Goal: Complete application form

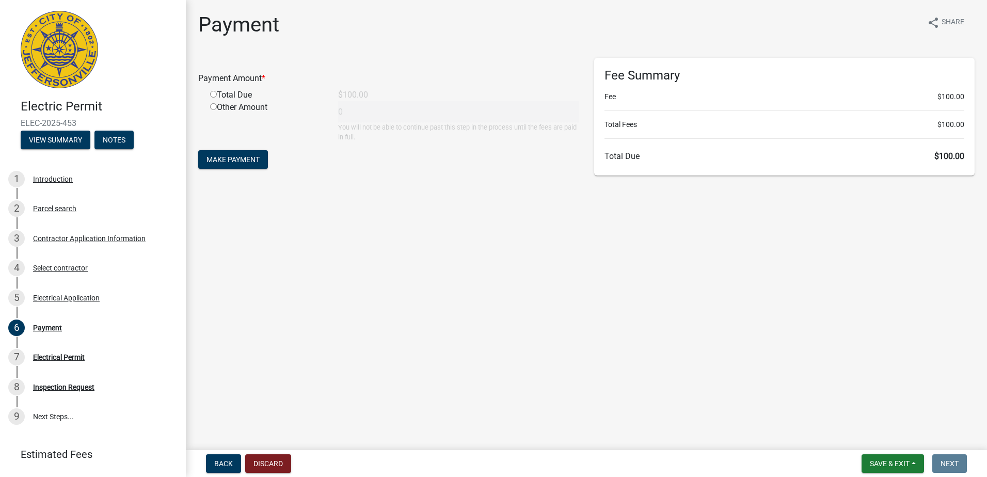
click at [213, 92] on input "radio" at bounding box center [213, 94] width 7 height 7
radio input "true"
type input "100"
click at [246, 162] on span "Make Payment" at bounding box center [232, 159] width 53 height 8
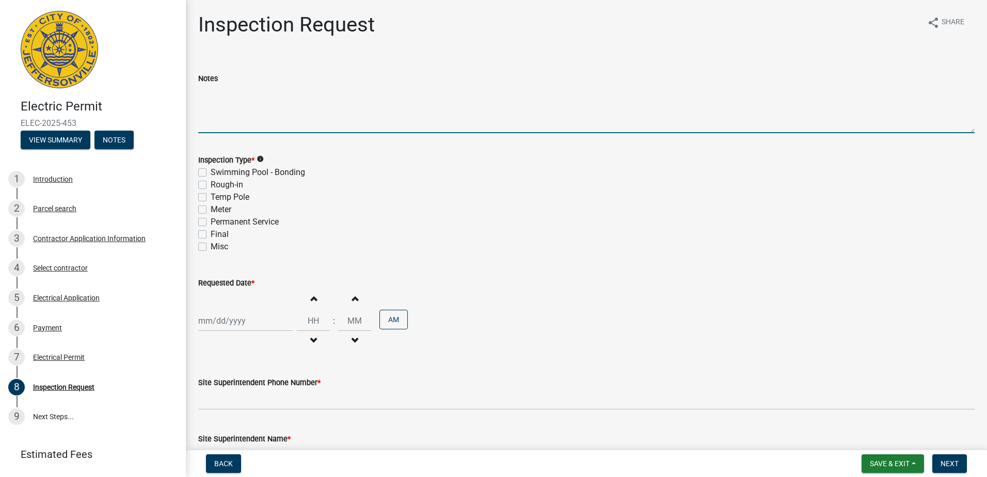
click at [242, 100] on textarea "Notes" at bounding box center [586, 109] width 776 height 49
type textarea "Permanent Service Lot 125"
click at [207, 225] on div "Permanent Service" at bounding box center [586, 222] width 776 height 12
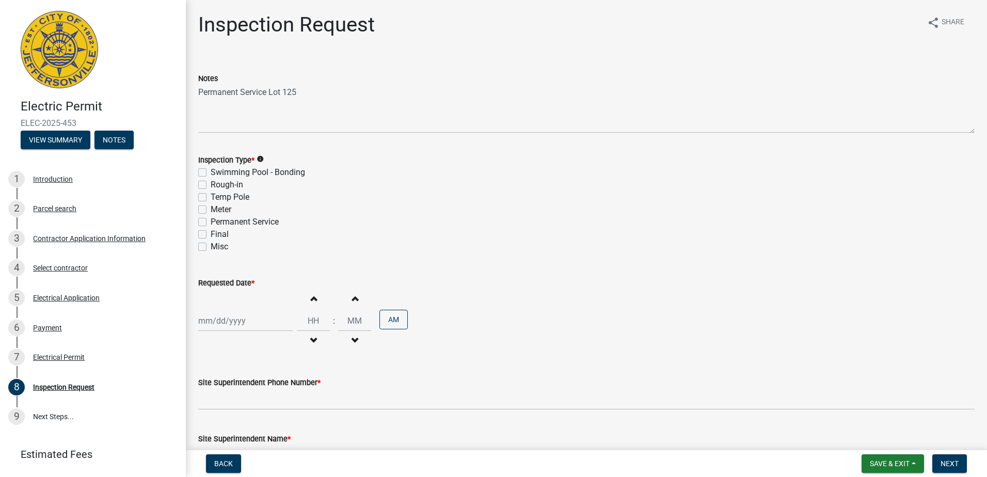
click at [211, 223] on label "Permanent Service" at bounding box center [245, 222] width 68 height 12
click at [211, 222] on input "Permanent Service" at bounding box center [214, 219] width 7 height 7
checkbox input "true"
checkbox input "false"
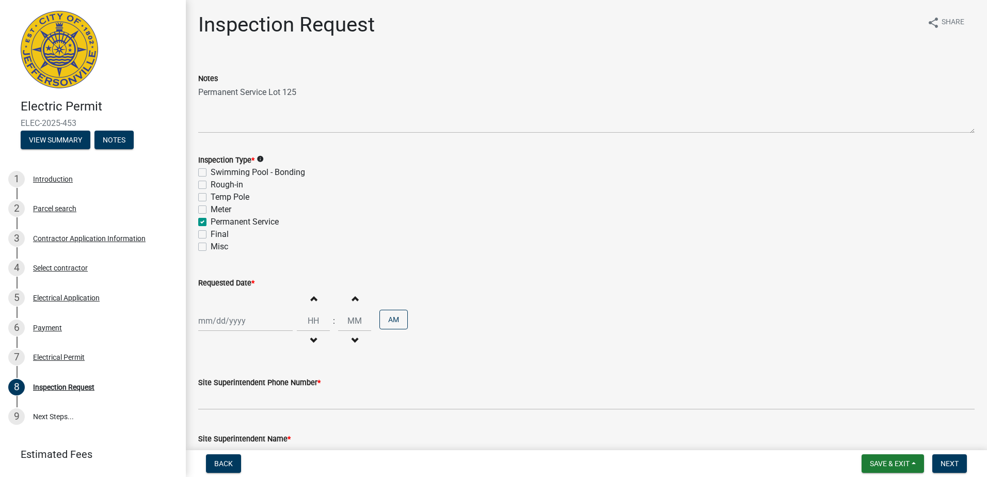
checkbox input "false"
checkbox input "true"
checkbox input "false"
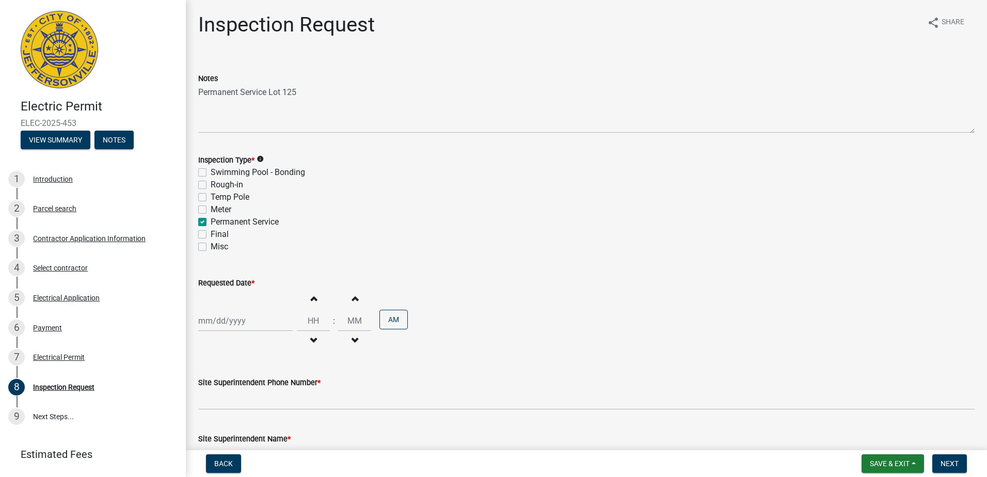
select select "8"
select select "2025"
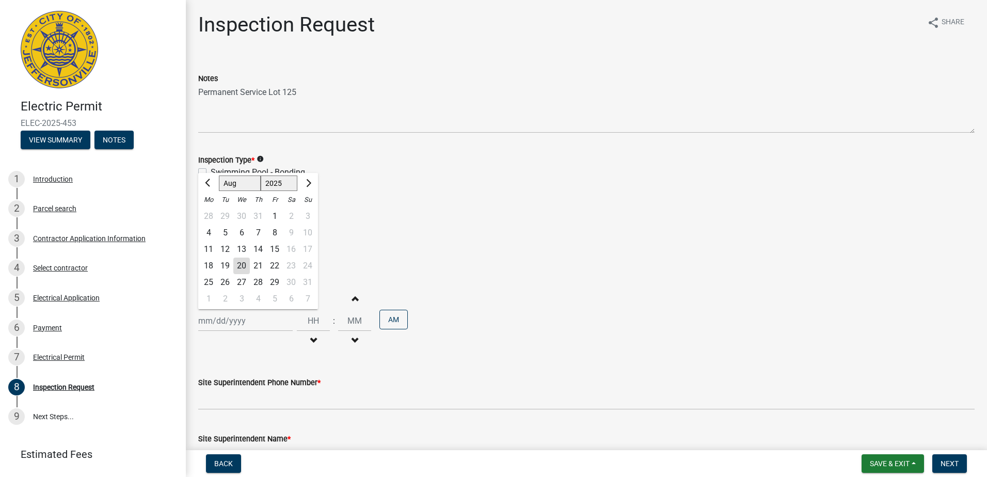
click at [235, 325] on div "Jan Feb Mar Apr May Jun Jul Aug Sep Oct Nov Dec 1525 1526 1527 1528 1529 1530 1…" at bounding box center [245, 320] width 94 height 21
click at [244, 266] on div "20" at bounding box center [241, 266] width 17 height 17
type input "08/20/2025"
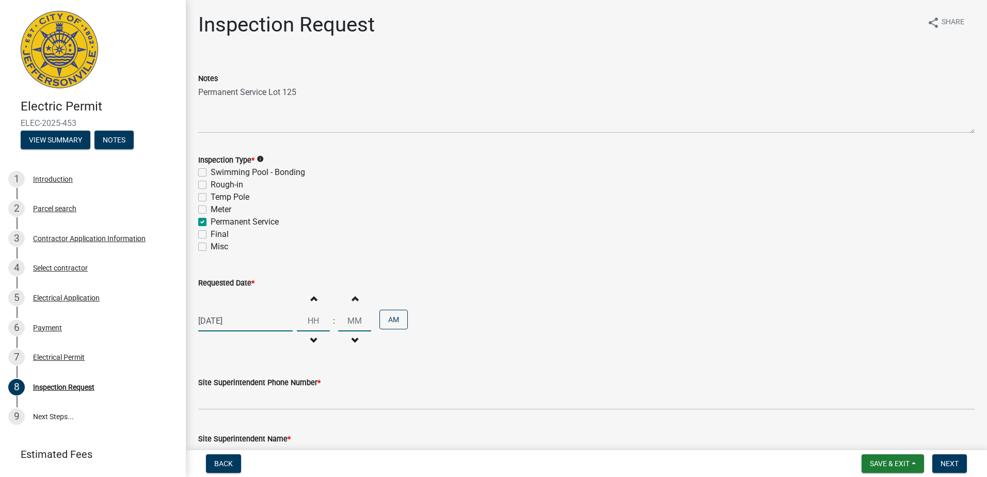
click at [310, 323] on input "Hours" at bounding box center [313, 320] width 33 height 21
type input "10"
type input "00"
click at [359, 323] on input "00" at bounding box center [354, 320] width 33 height 21
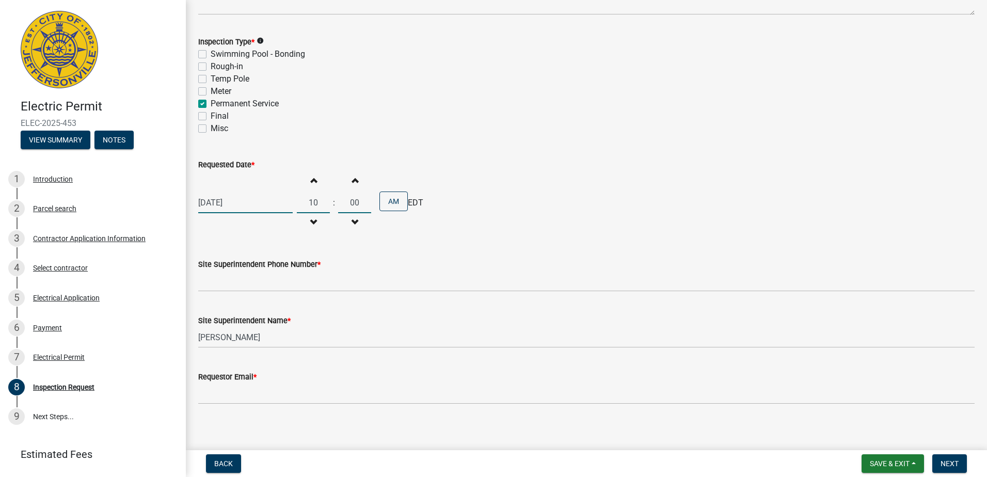
scroll to position [125, 0]
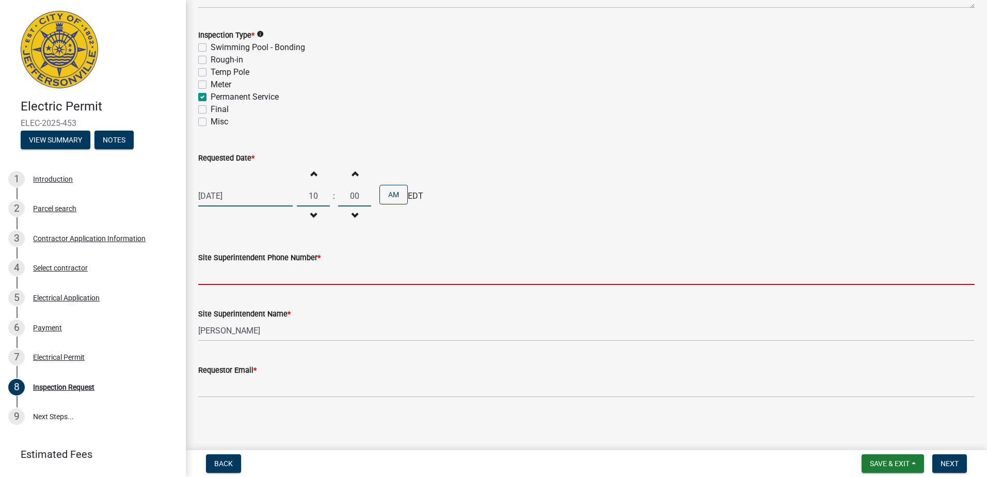
click at [266, 273] on input "Site Superintendent Phone Number *" at bounding box center [586, 274] width 776 height 21
type input "5029318224"
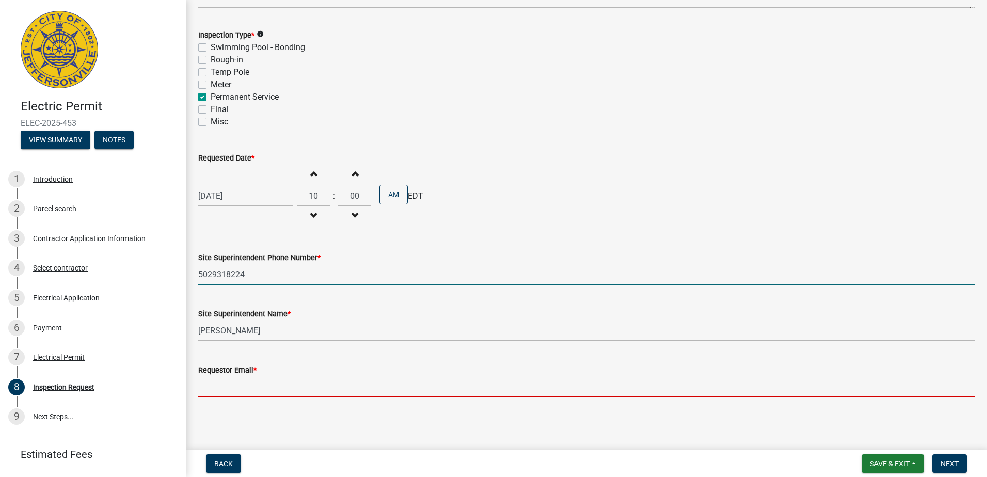
type input "bblake@blake-co.net"
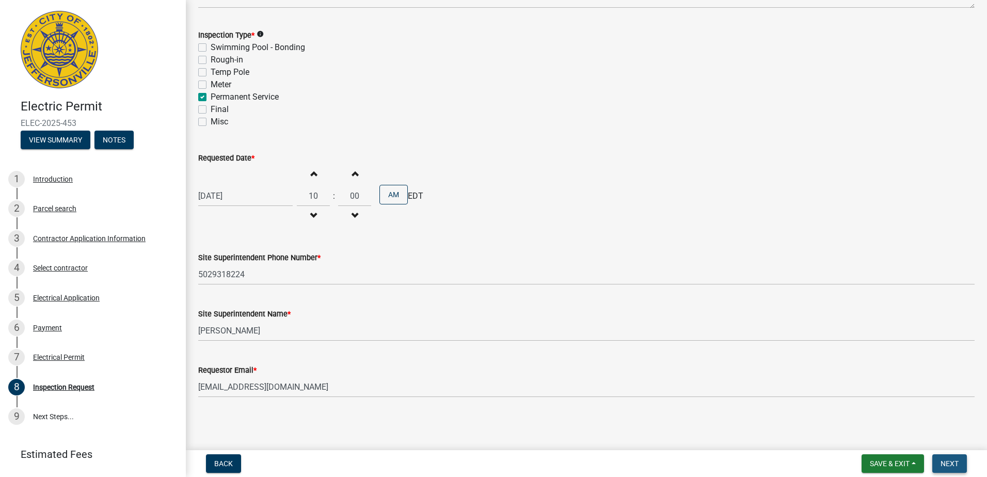
click at [947, 460] on span "Next" at bounding box center [949, 463] width 18 height 8
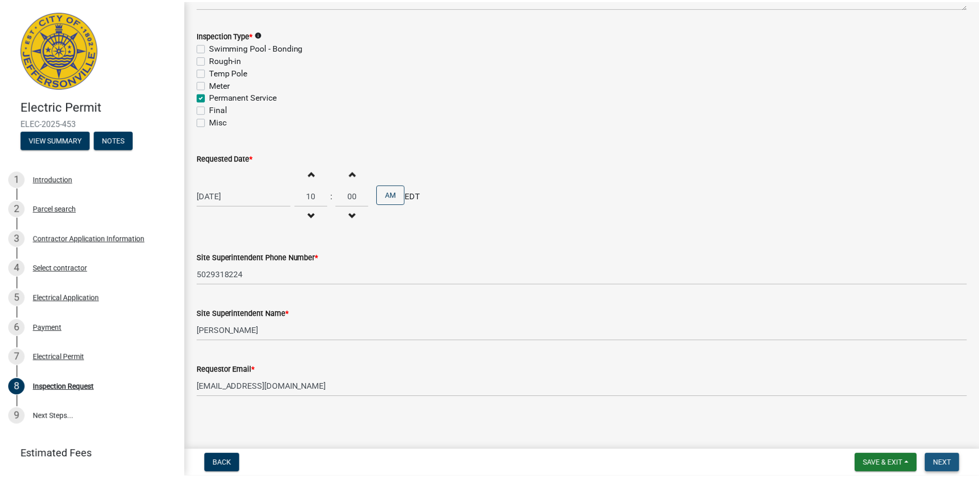
scroll to position [0, 0]
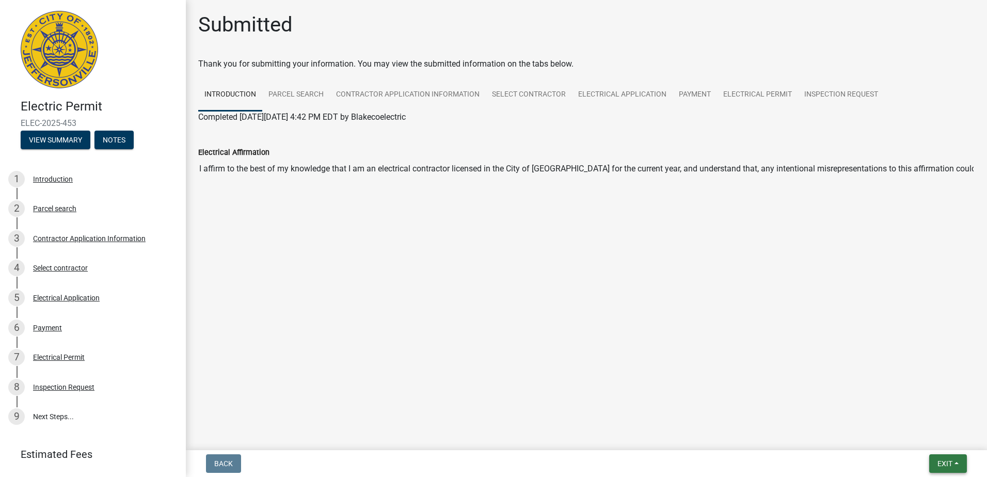
drag, startPoint x: 949, startPoint y: 461, endPoint x: 950, endPoint y: 453, distance: 8.3
click at [950, 459] on span "Exit" at bounding box center [944, 463] width 15 height 8
click at [923, 439] on button "Save & Exit" at bounding box center [925, 436] width 83 height 25
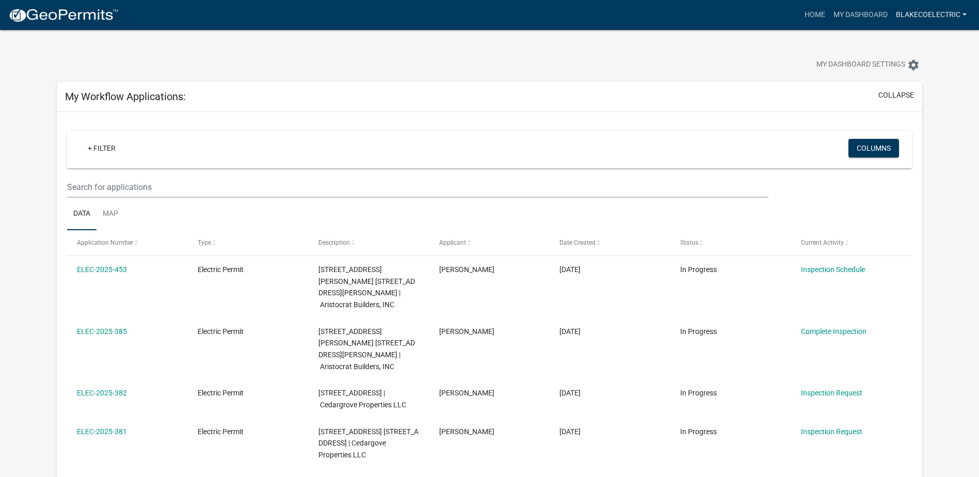
click at [947, 15] on link "Blakecoelectric" at bounding box center [931, 15] width 79 height 20
